Goal: Transaction & Acquisition: Purchase product/service

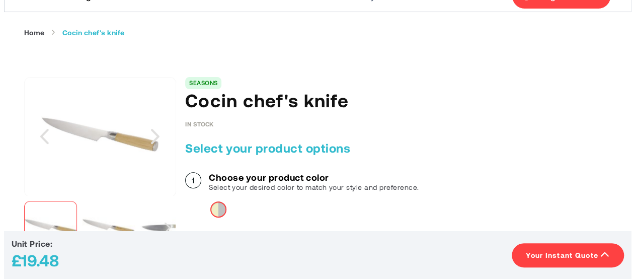
scroll to position [10, 0]
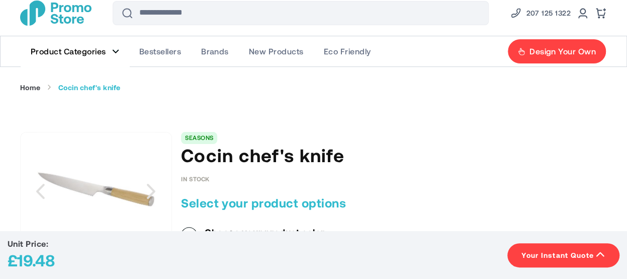
click at [104, 49] on span "Product Categories" at bounding box center [68, 51] width 75 height 10
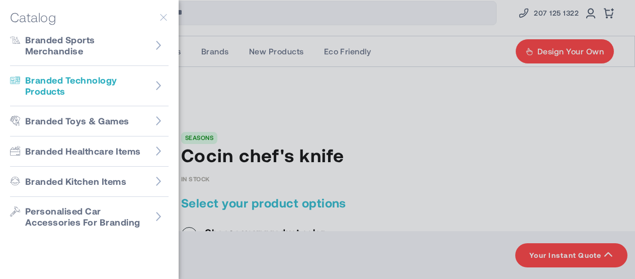
scroll to position [237, 0]
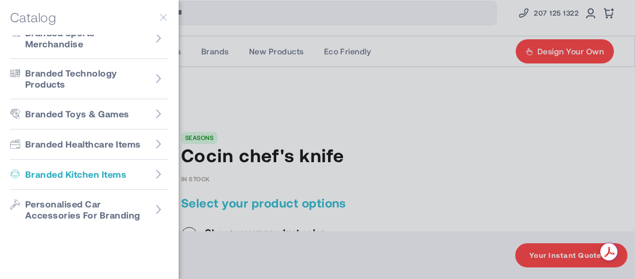
click at [100, 171] on span "Branded Kitchen Items" at bounding box center [75, 175] width 101 height 12
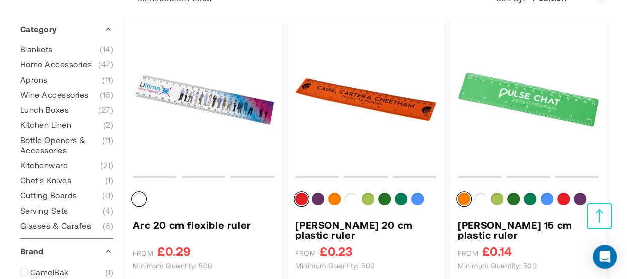
scroll to position [151, 0]
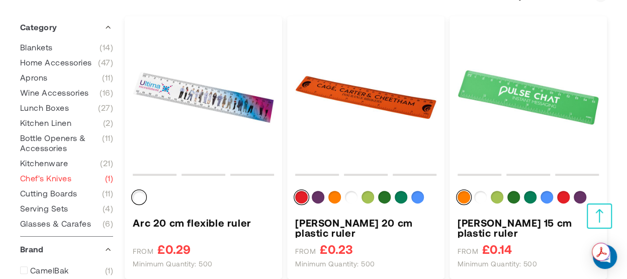
click at [55, 179] on span "Chef's Knives" at bounding box center [45, 178] width 51 height 10
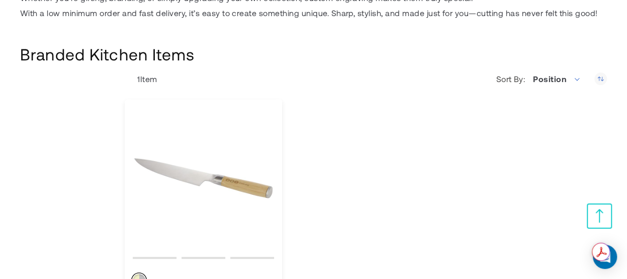
scroll to position [151, 0]
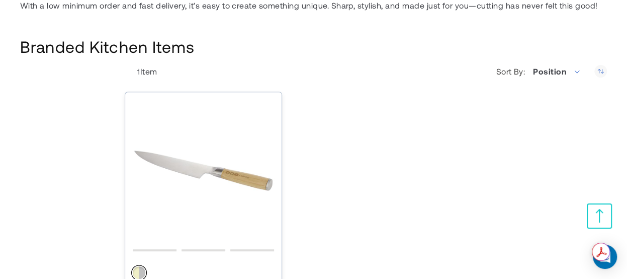
click at [199, 173] on img "Cocin chef&#039;s knife" at bounding box center [203, 172] width 141 height 141
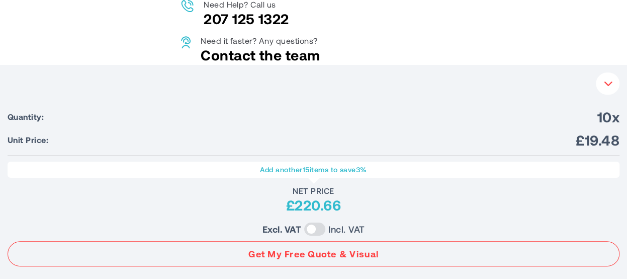
scroll to position [654, 0]
